Goal: Task Accomplishment & Management: Manage account settings

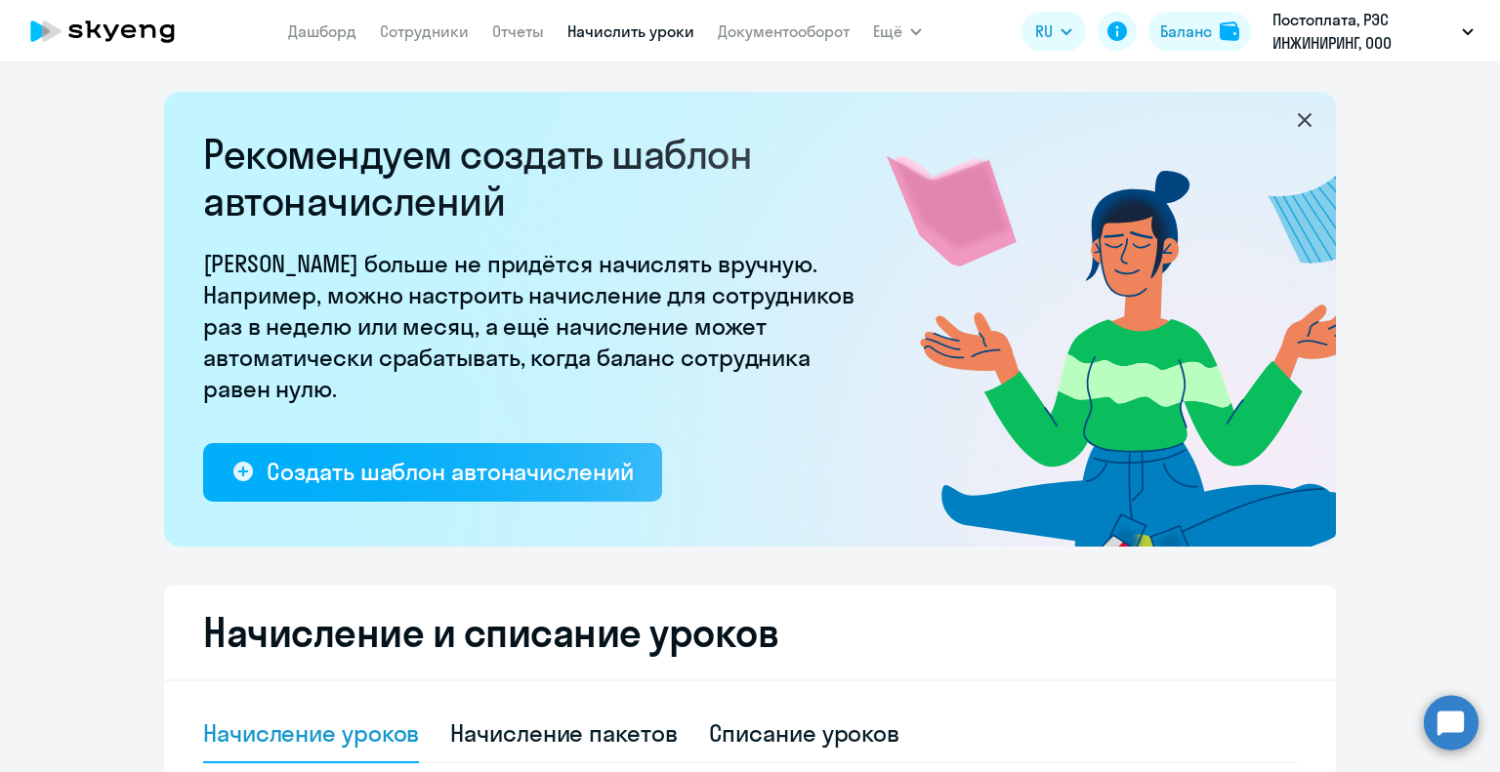
select select "10"
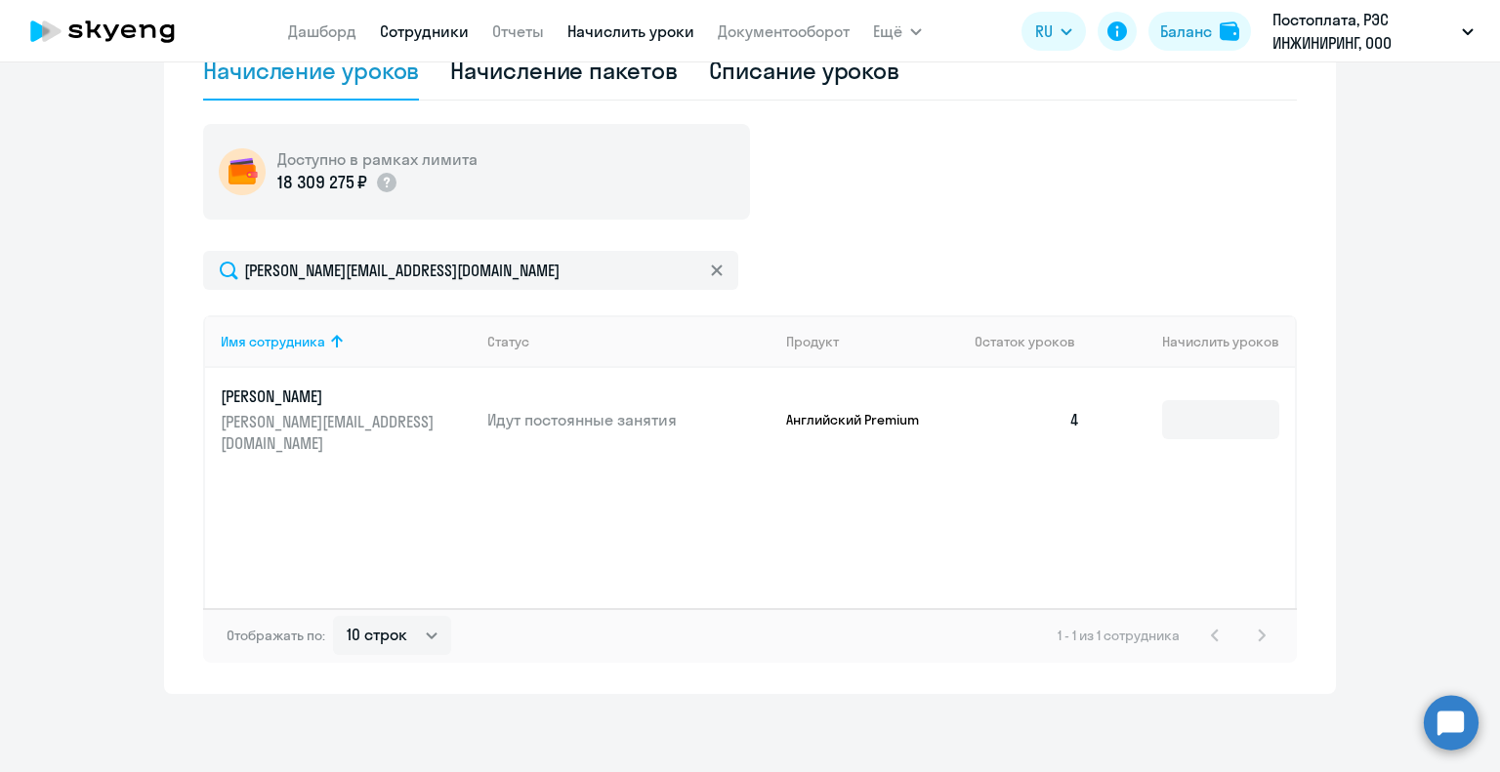
click at [433, 34] on link "Сотрудники" at bounding box center [424, 31] width 89 height 20
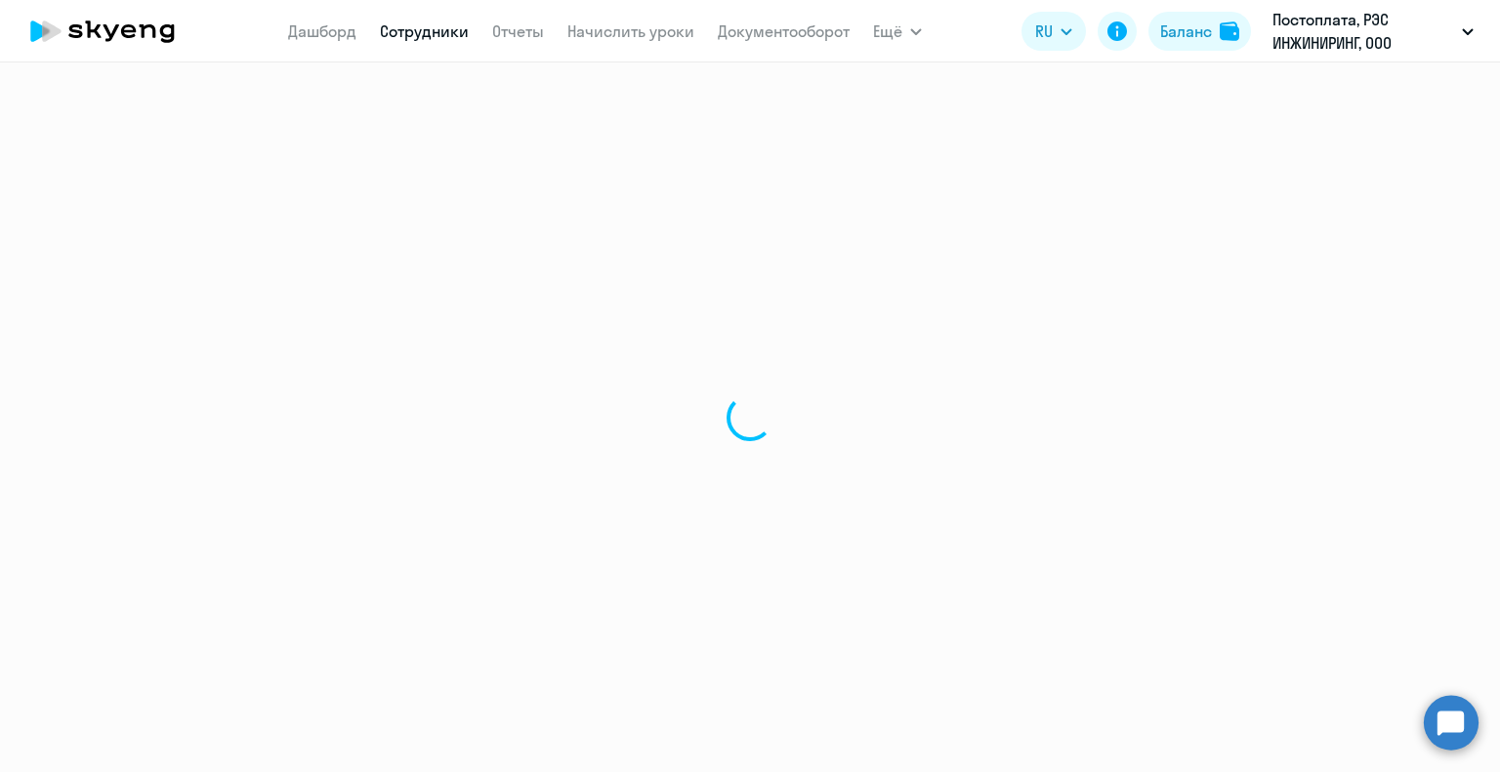
select select "30"
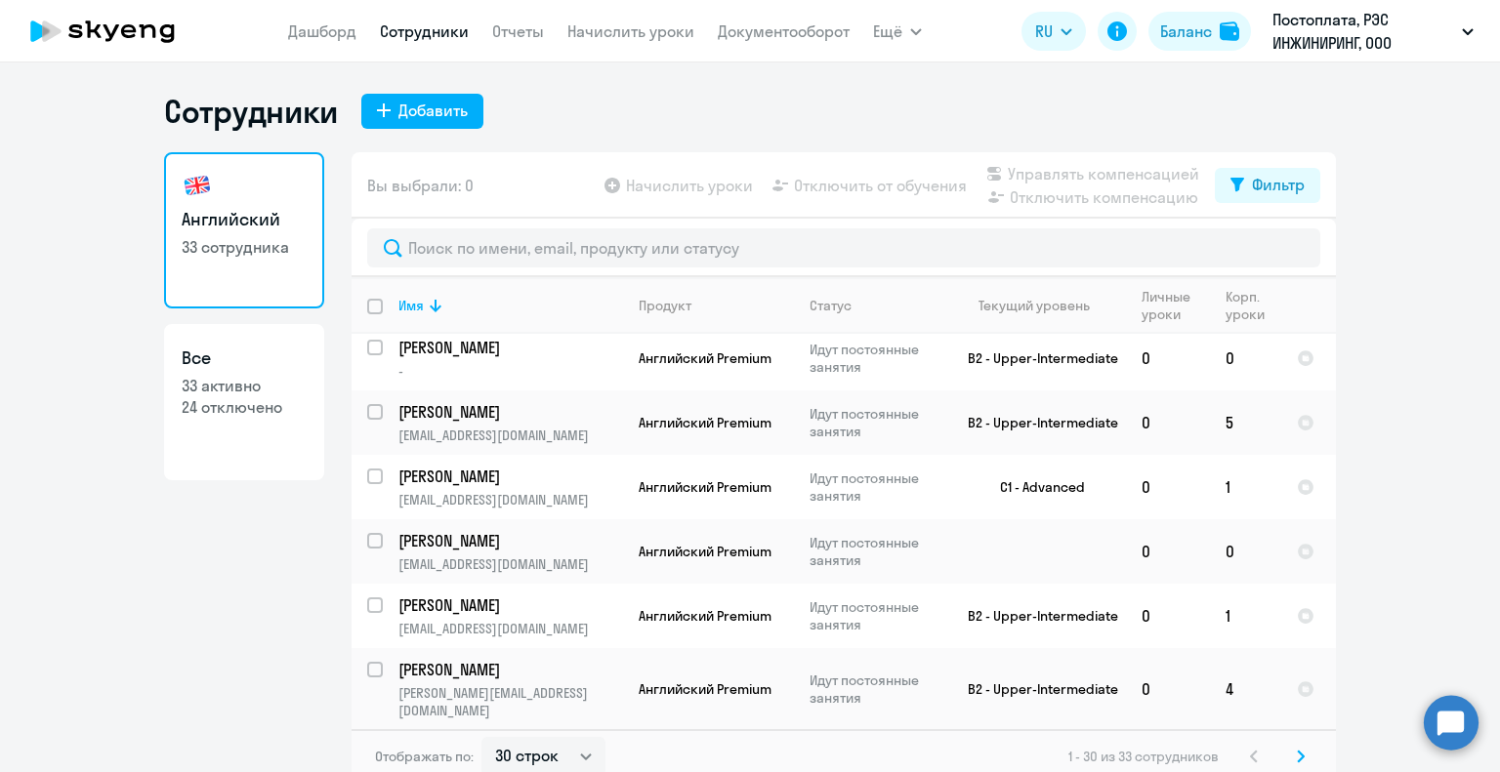
scroll to position [879, 0]
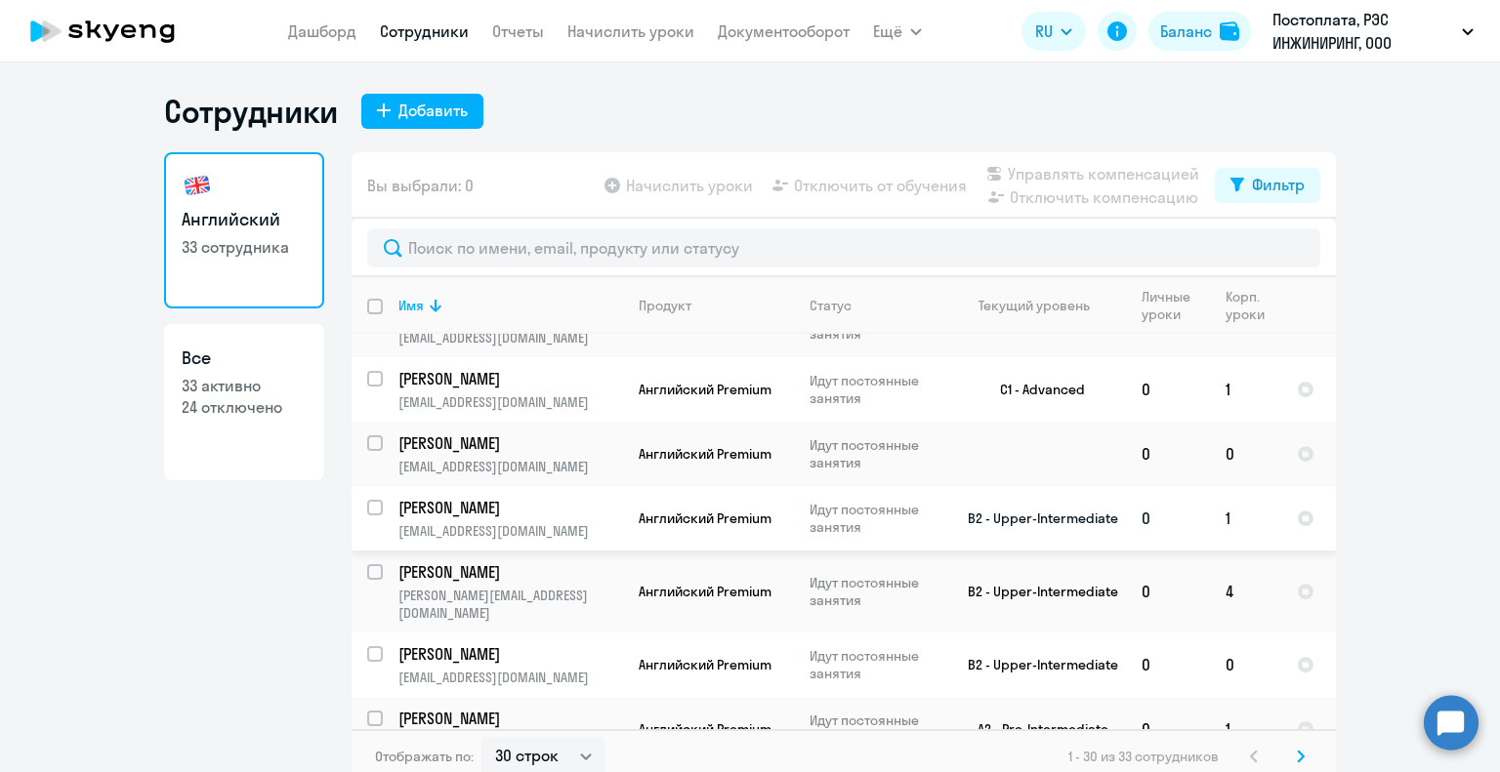
click at [367, 509] on input "select row 22561352" at bounding box center [386, 519] width 39 height 39
checkbox input "true"
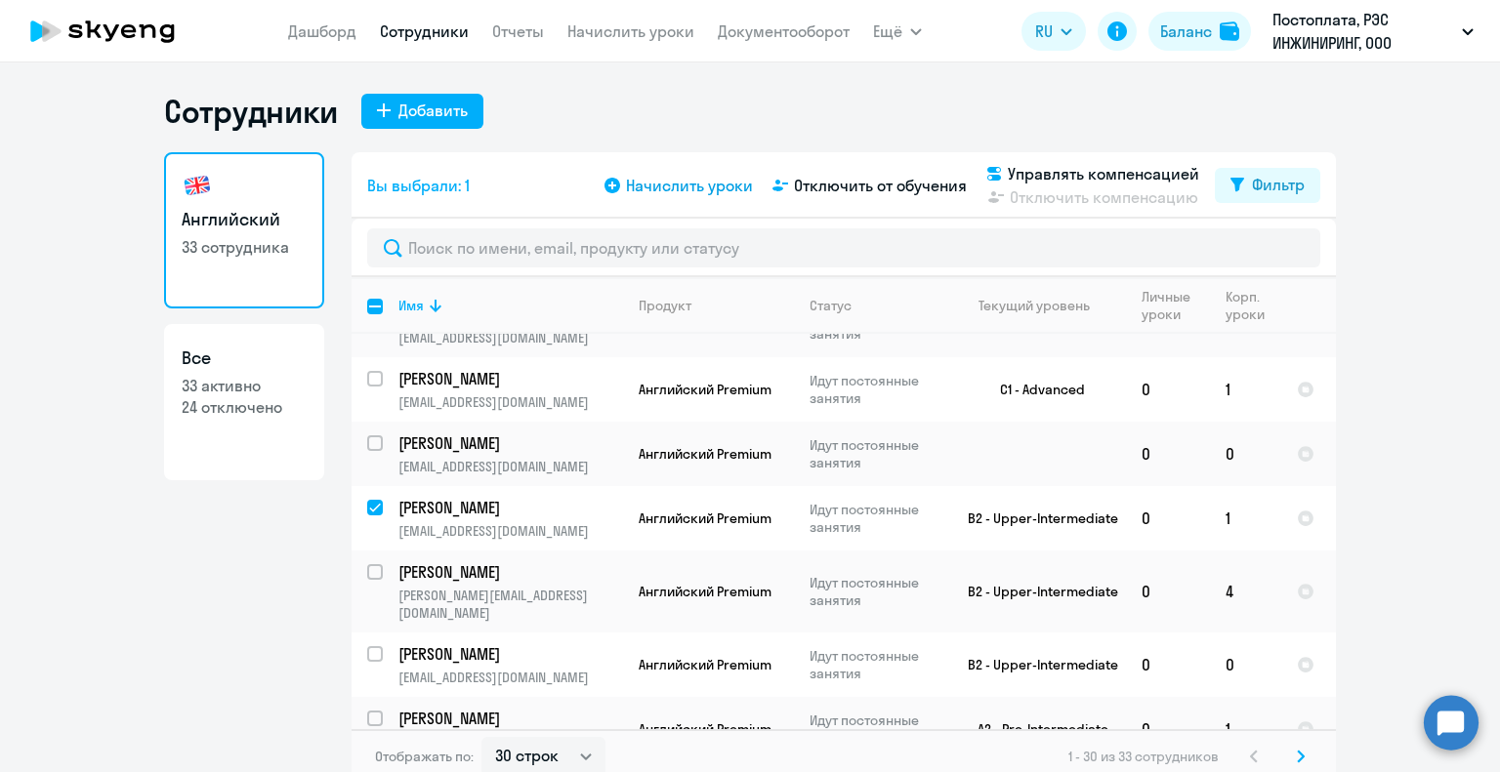
click at [707, 186] on span "Начислить уроки" at bounding box center [689, 185] width 127 height 23
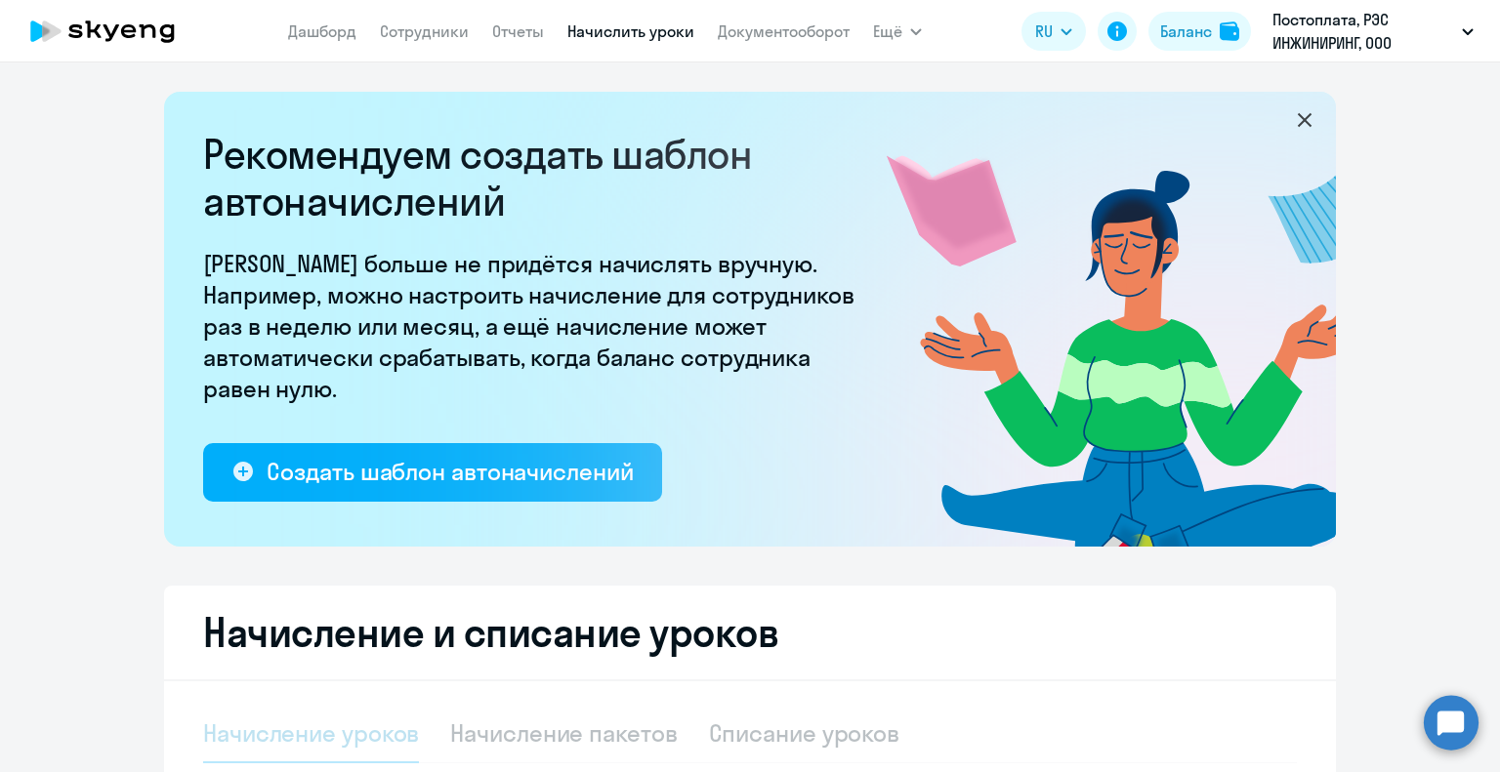
select select "10"
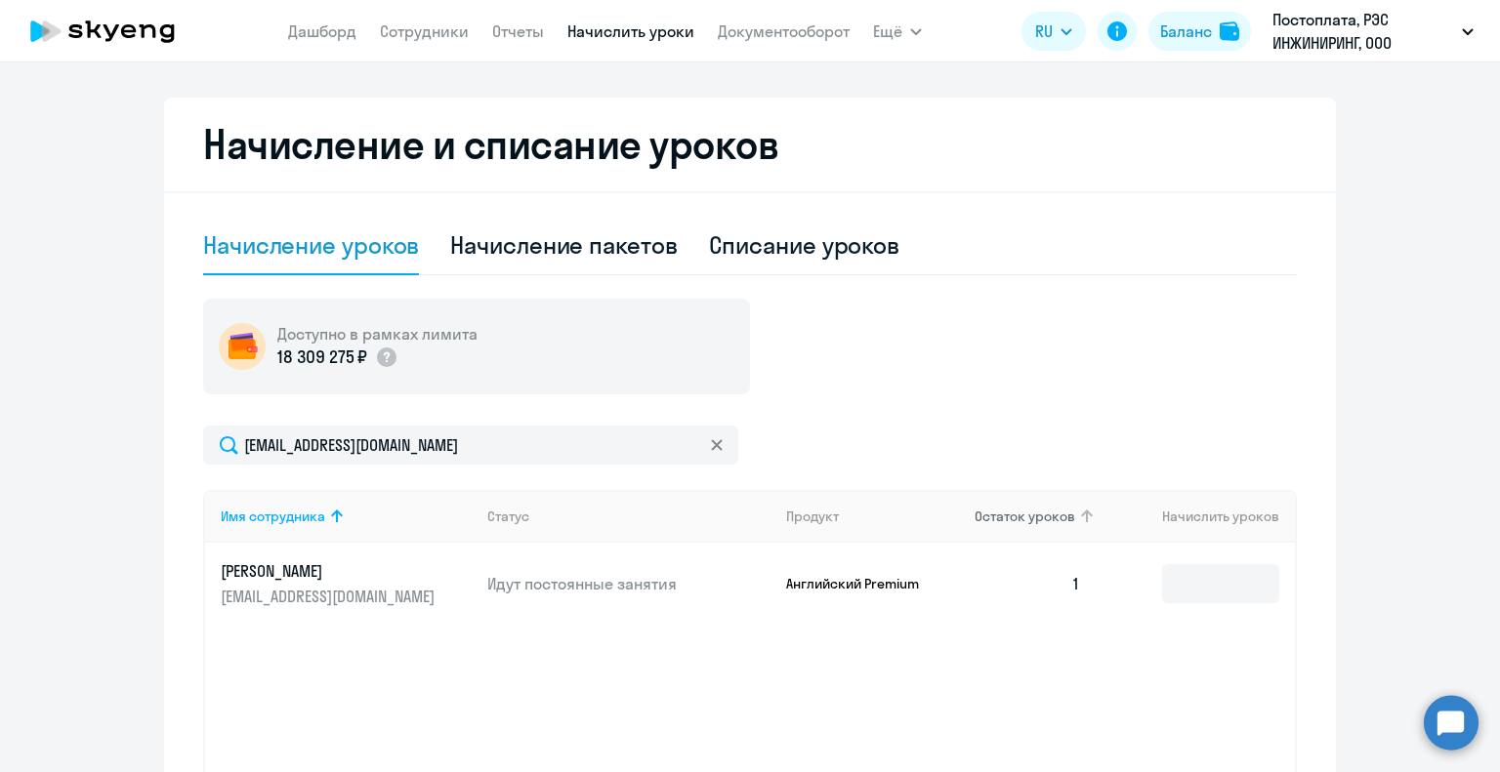
scroll to position [663, 0]
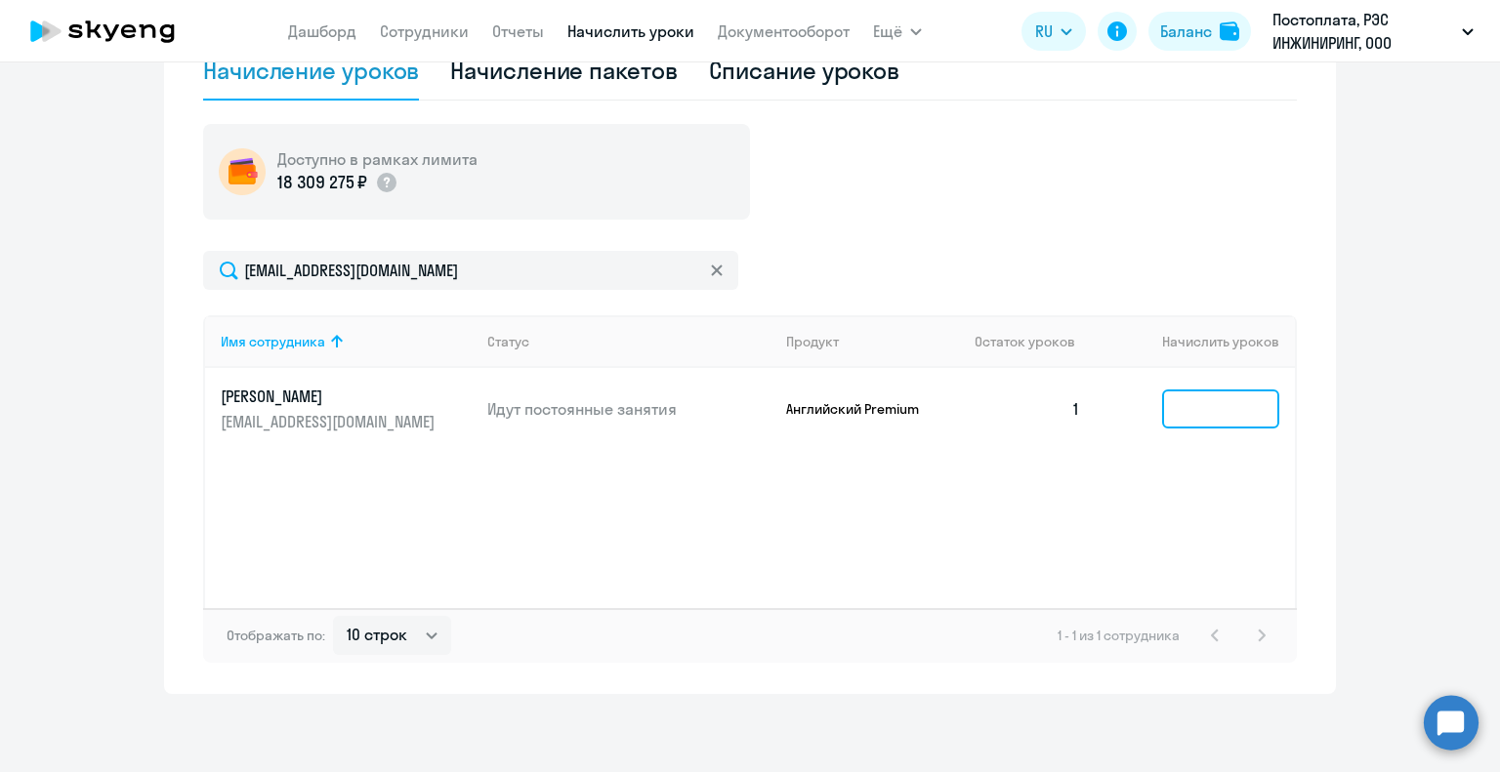
click at [1162, 399] on input at bounding box center [1220, 409] width 117 height 39
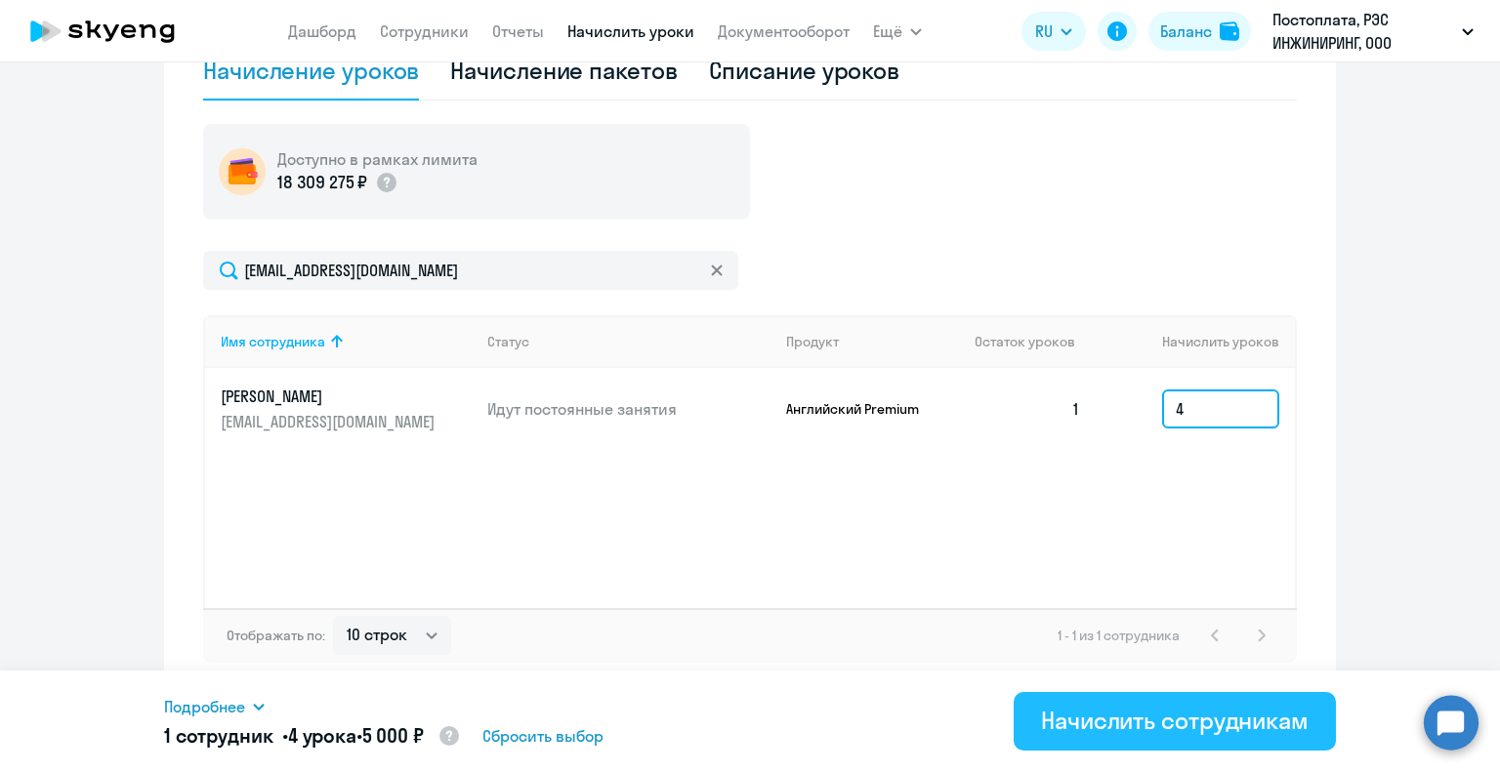
type input "4"
click at [1178, 744] on button "Начислить сотрудникам" at bounding box center [1175, 721] width 322 height 59
